Goal: Task Accomplishment & Management: Manage account settings

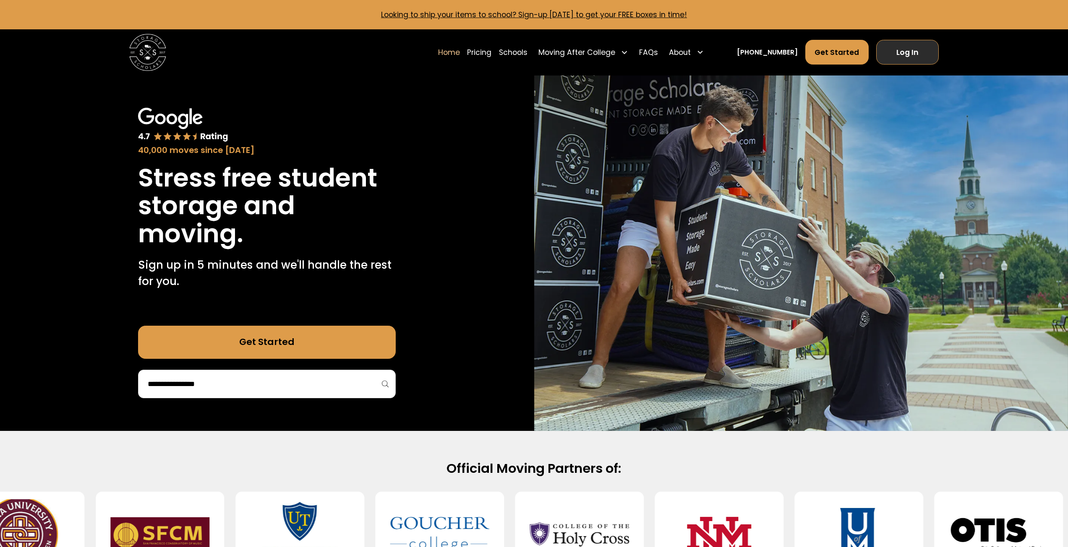
click at [904, 51] on link "Log In" at bounding box center [907, 52] width 63 height 25
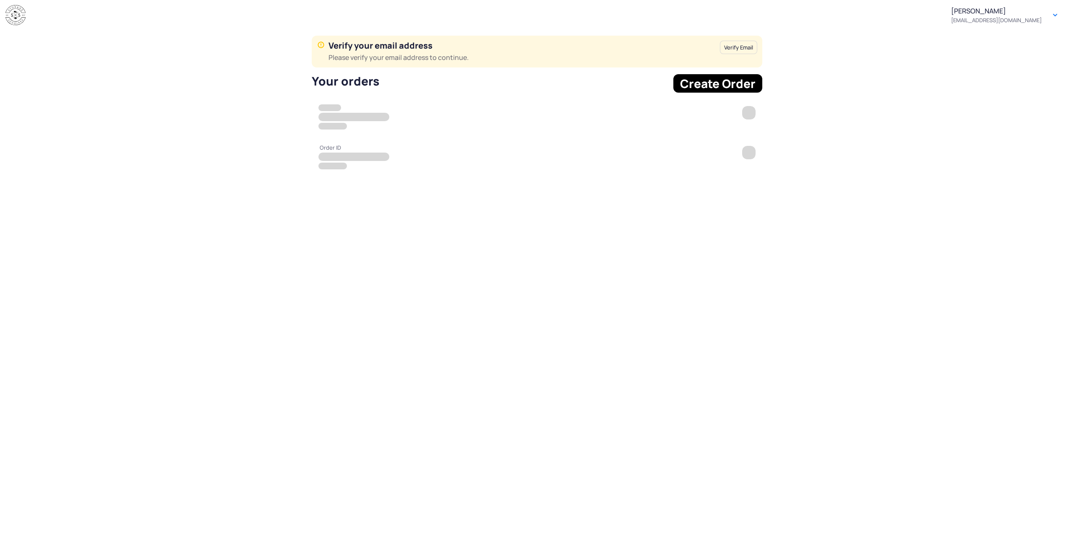
click at [743, 48] on button "Verify Email" at bounding box center [738, 47] width 37 height 13
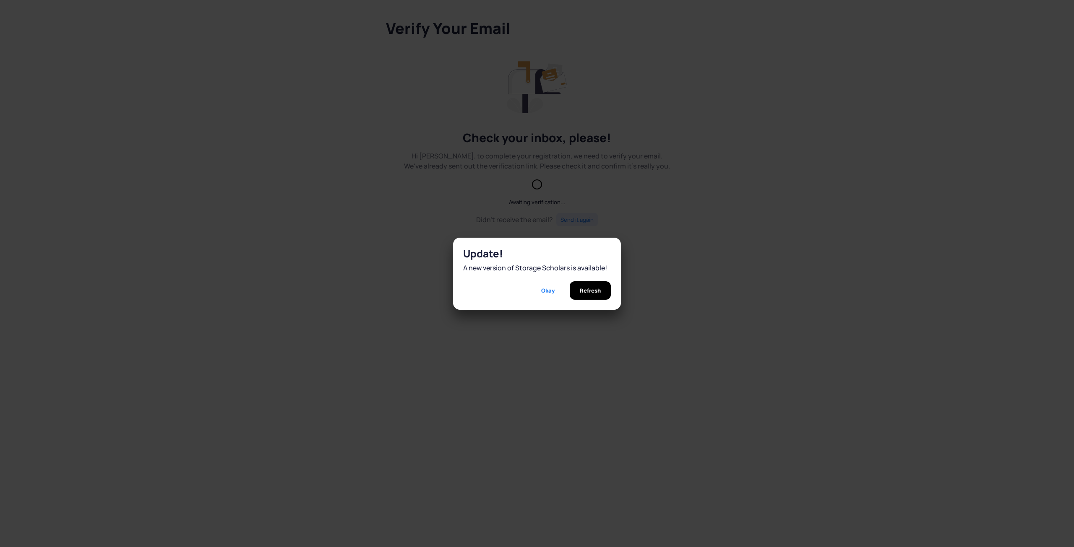
click at [541, 288] on span "Okay" at bounding box center [547, 290] width 13 height 18
